Goal: Task Accomplishment & Management: Complete application form

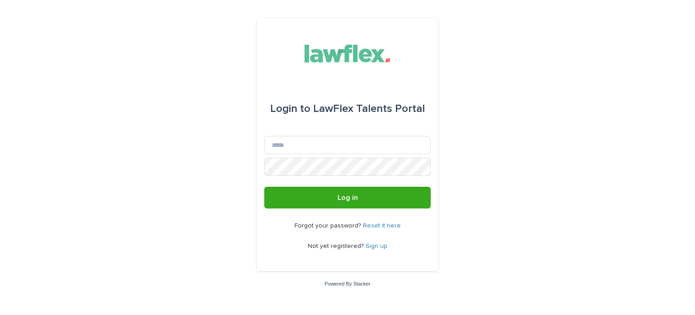
click at [382, 244] on link "Sign up" at bounding box center [377, 246] width 22 height 6
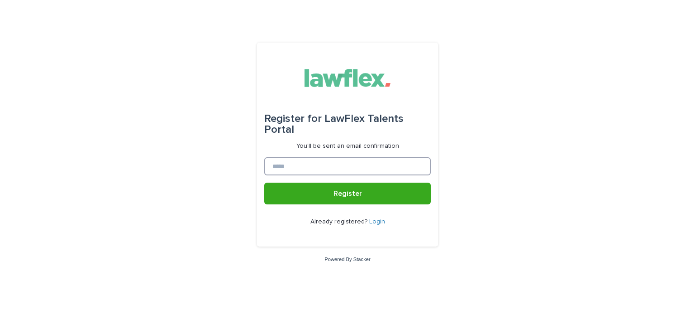
click at [360, 169] on input at bounding box center [347, 166] width 167 height 18
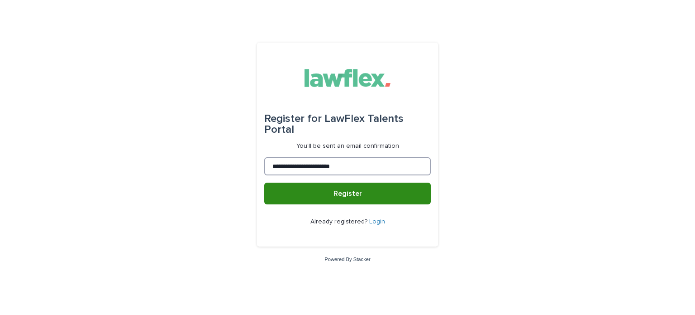
type input "**********"
click at [357, 189] on button "Register" at bounding box center [347, 193] width 167 height 22
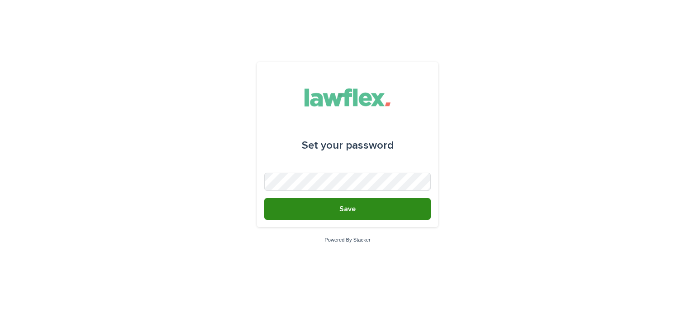
click at [347, 209] on span "Save" at bounding box center [347, 208] width 16 height 7
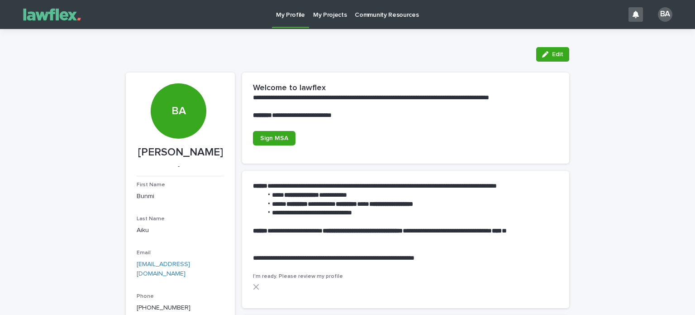
drag, startPoint x: 277, startPoint y: 138, endPoint x: 393, endPoint y: 131, distance: 116.5
click at [393, 131] on div "Sign MSA" at bounding box center [405, 138] width 305 height 14
click at [272, 135] on span "Sign MSA" at bounding box center [274, 138] width 28 height 6
